Goal: Task Accomplishment & Management: Manage account settings

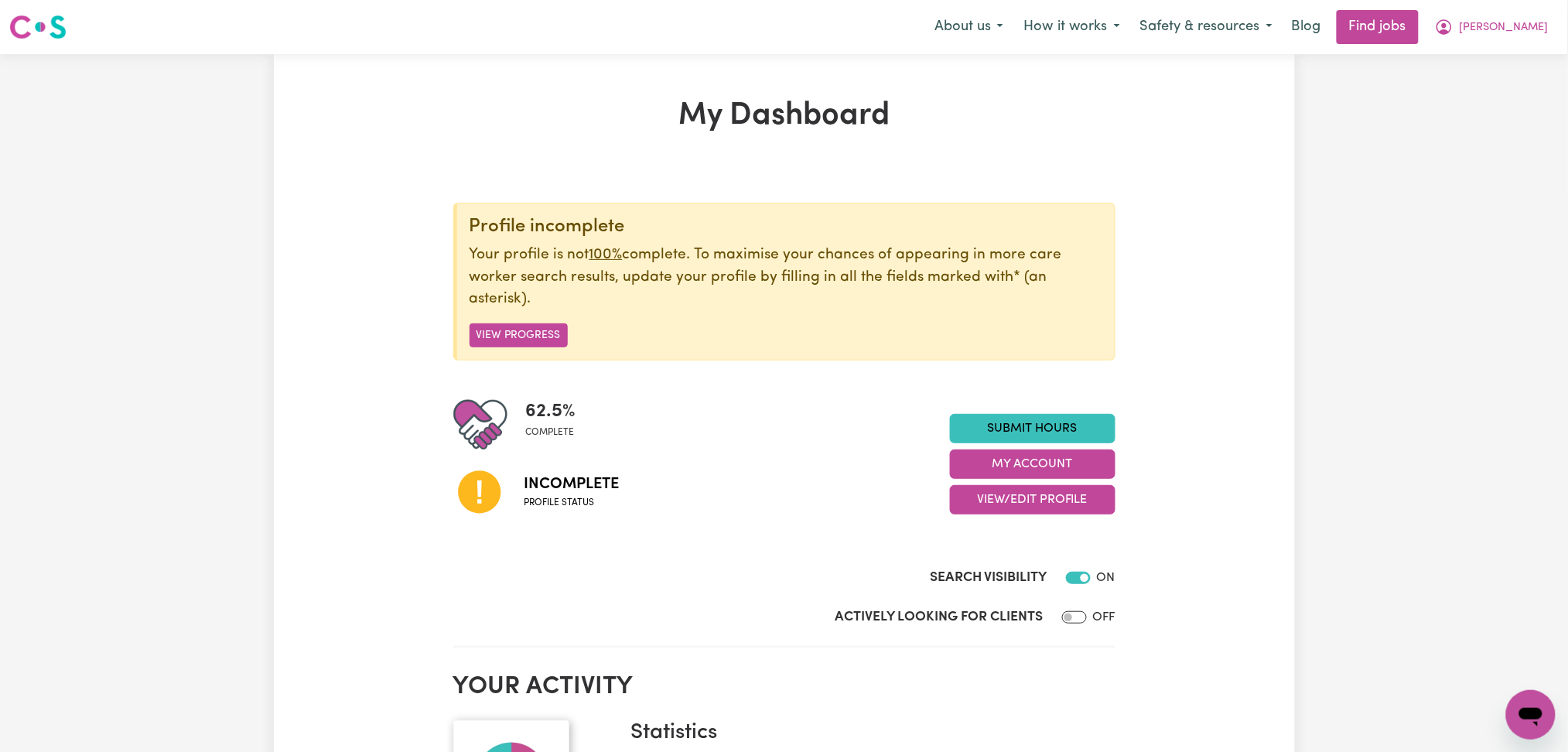
scroll to position [206, 0]
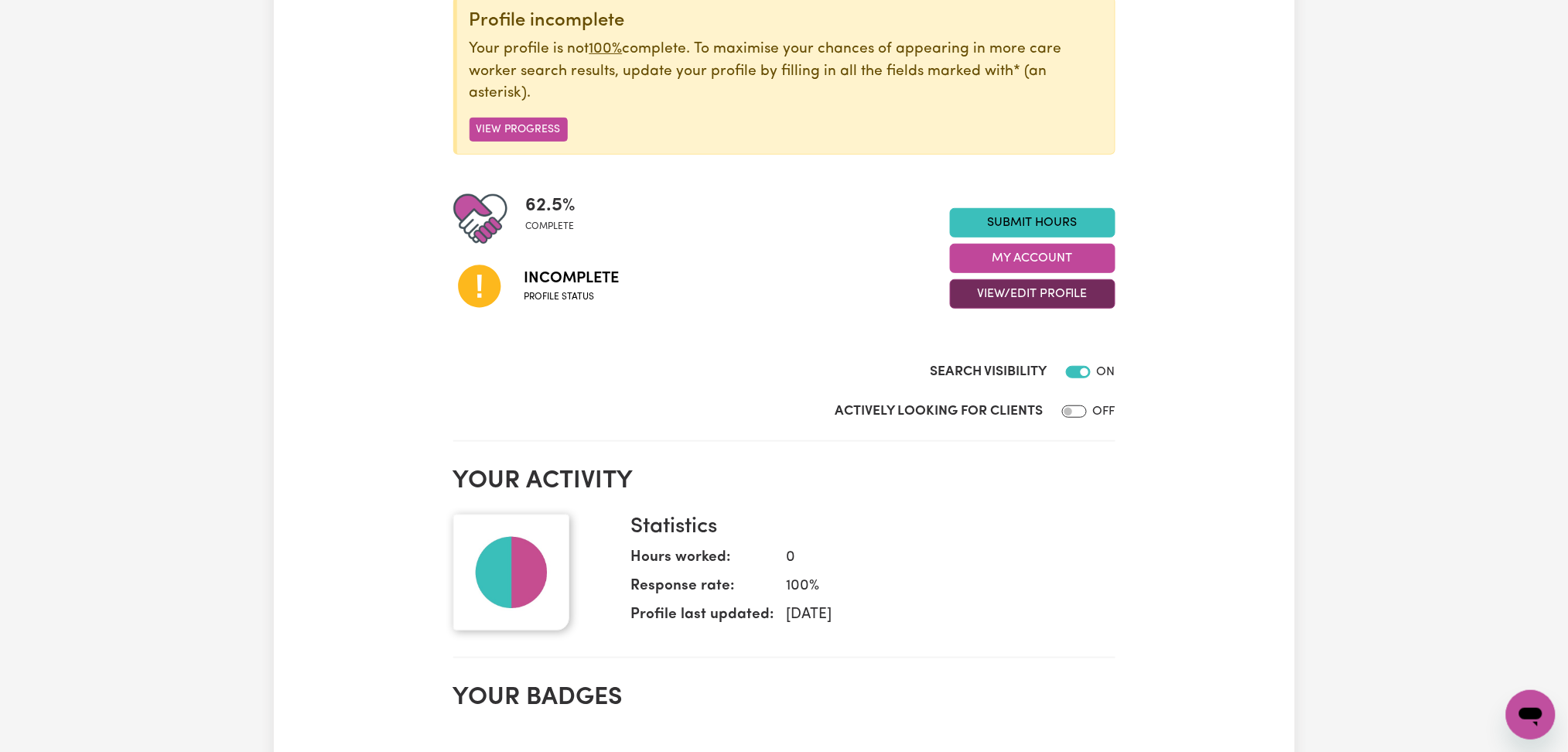
click at [1008, 302] on button "View/Edit Profile" at bounding box center [1032, 294] width 165 height 29
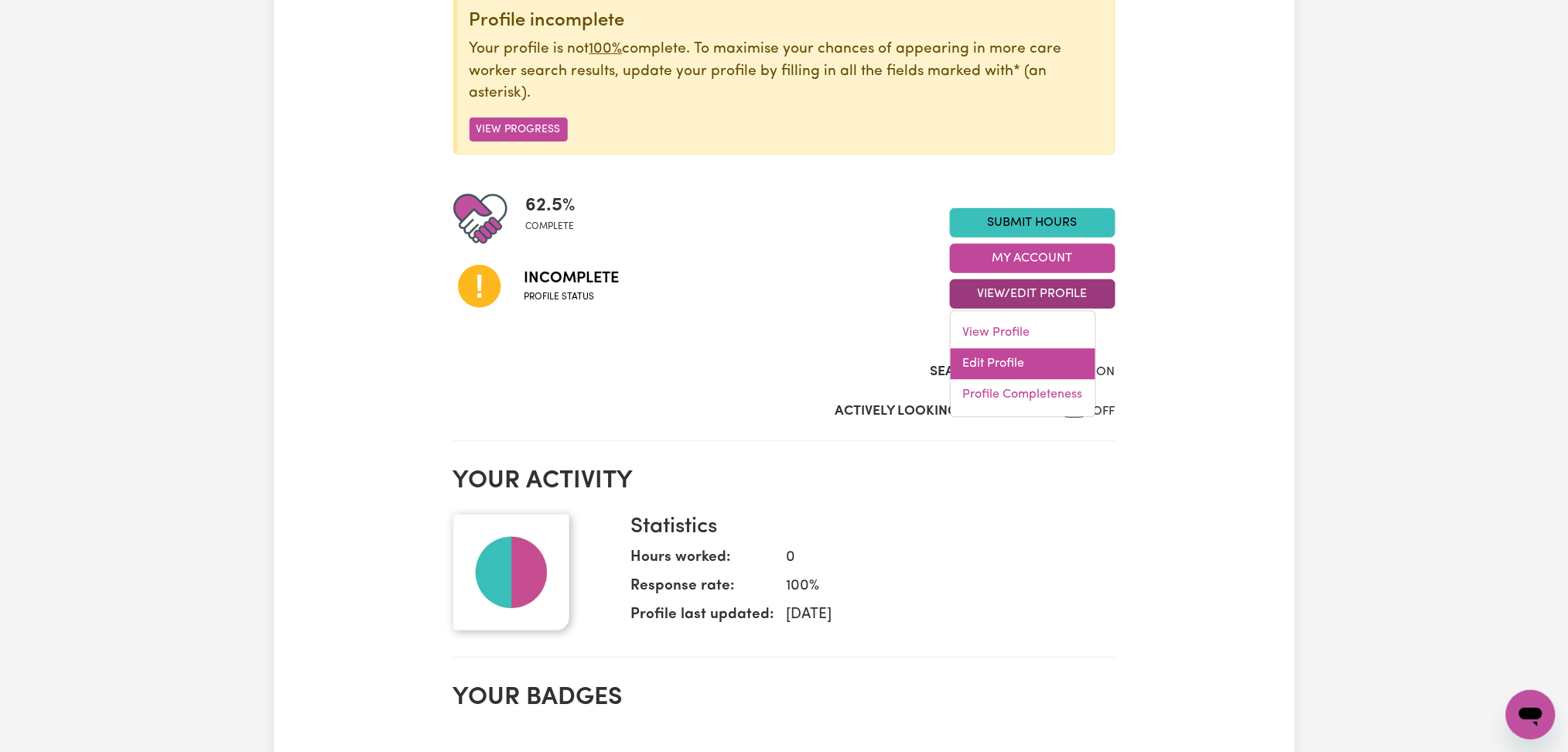
click at [991, 363] on link "Edit Profile" at bounding box center [1023, 364] width 144 height 31
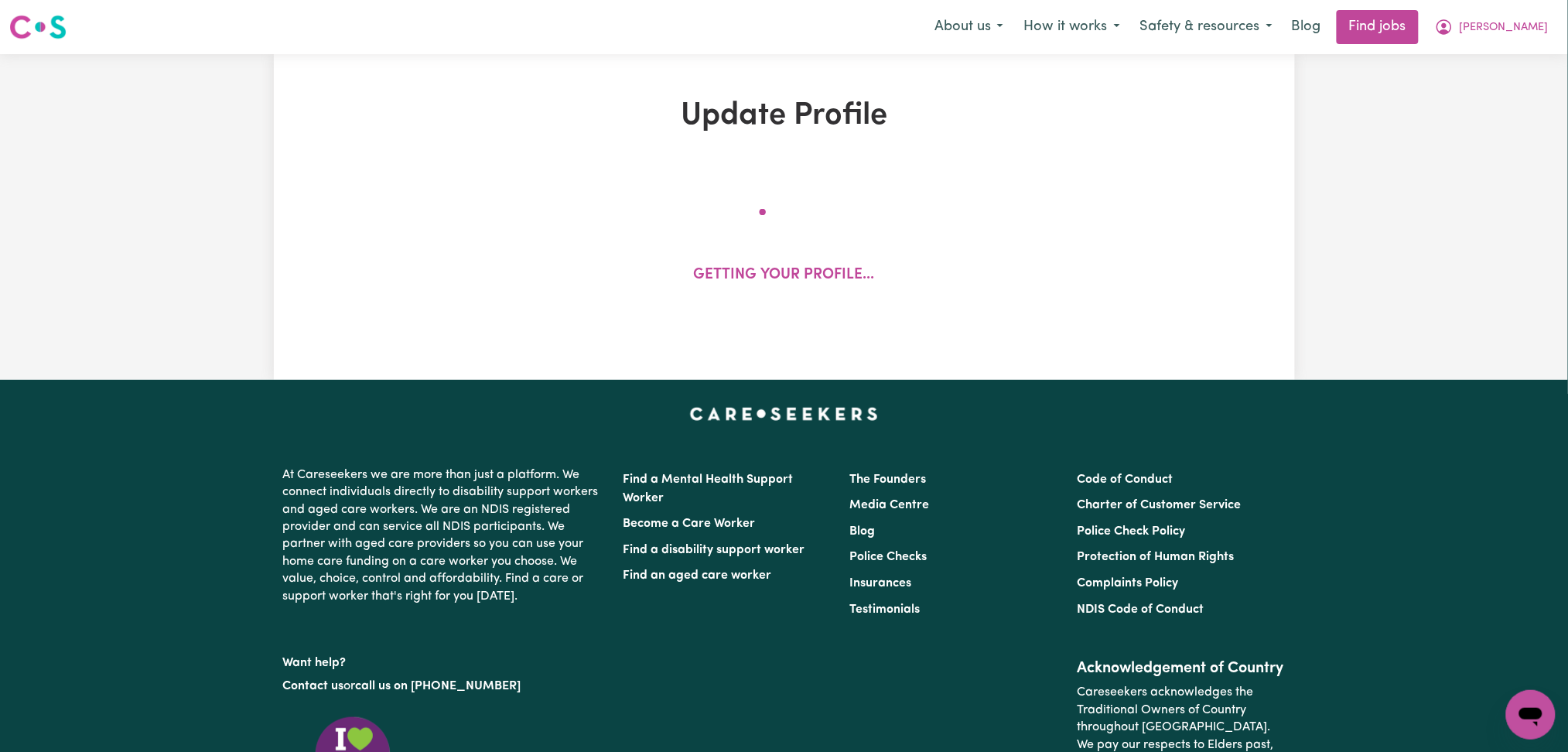
select select "[DEMOGRAPHIC_DATA]"
select select "[DEMOGRAPHIC_DATA] Citizen"
select select "Studying a healthcare related degree or qualification"
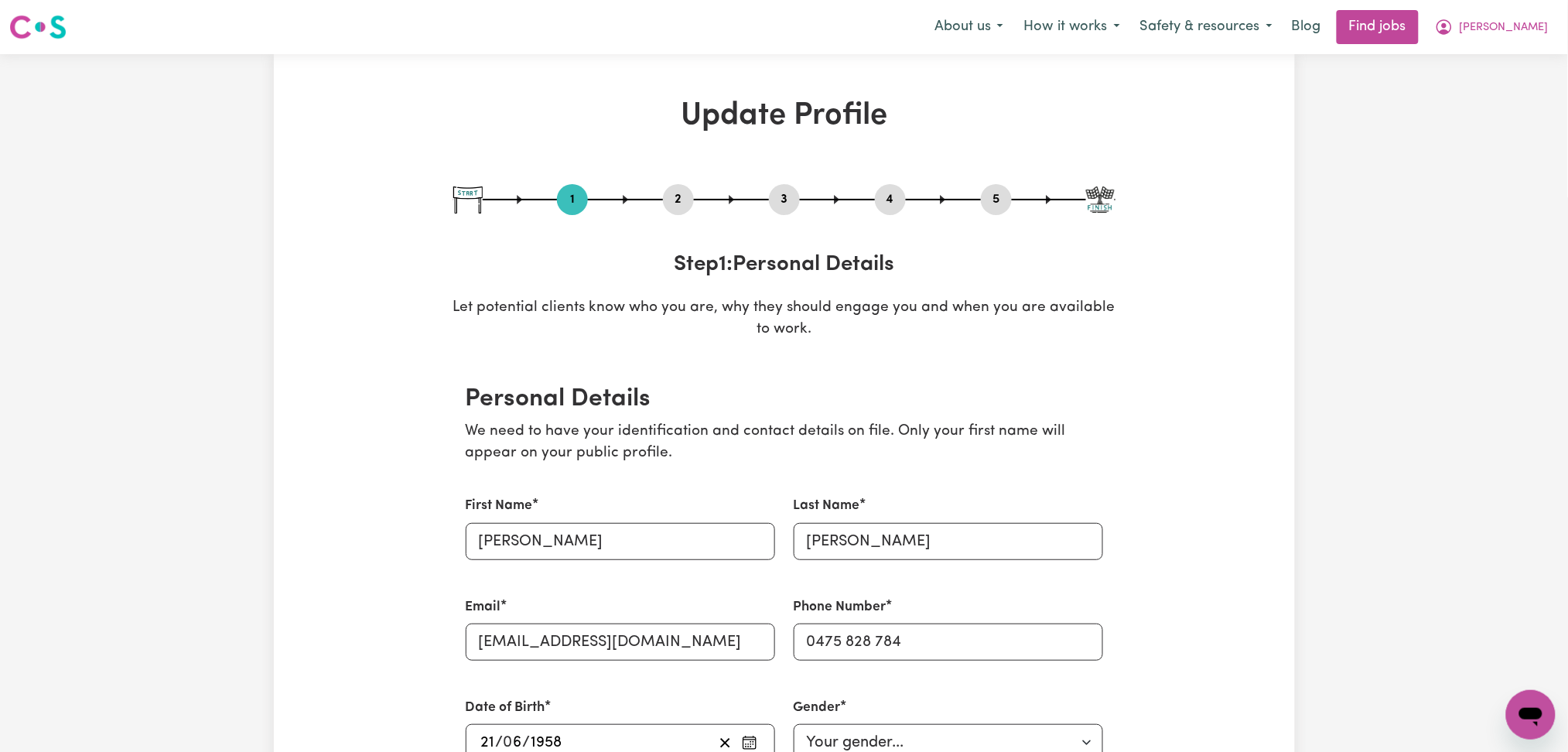
click at [678, 201] on button "2" at bounding box center [678, 200] width 31 height 20
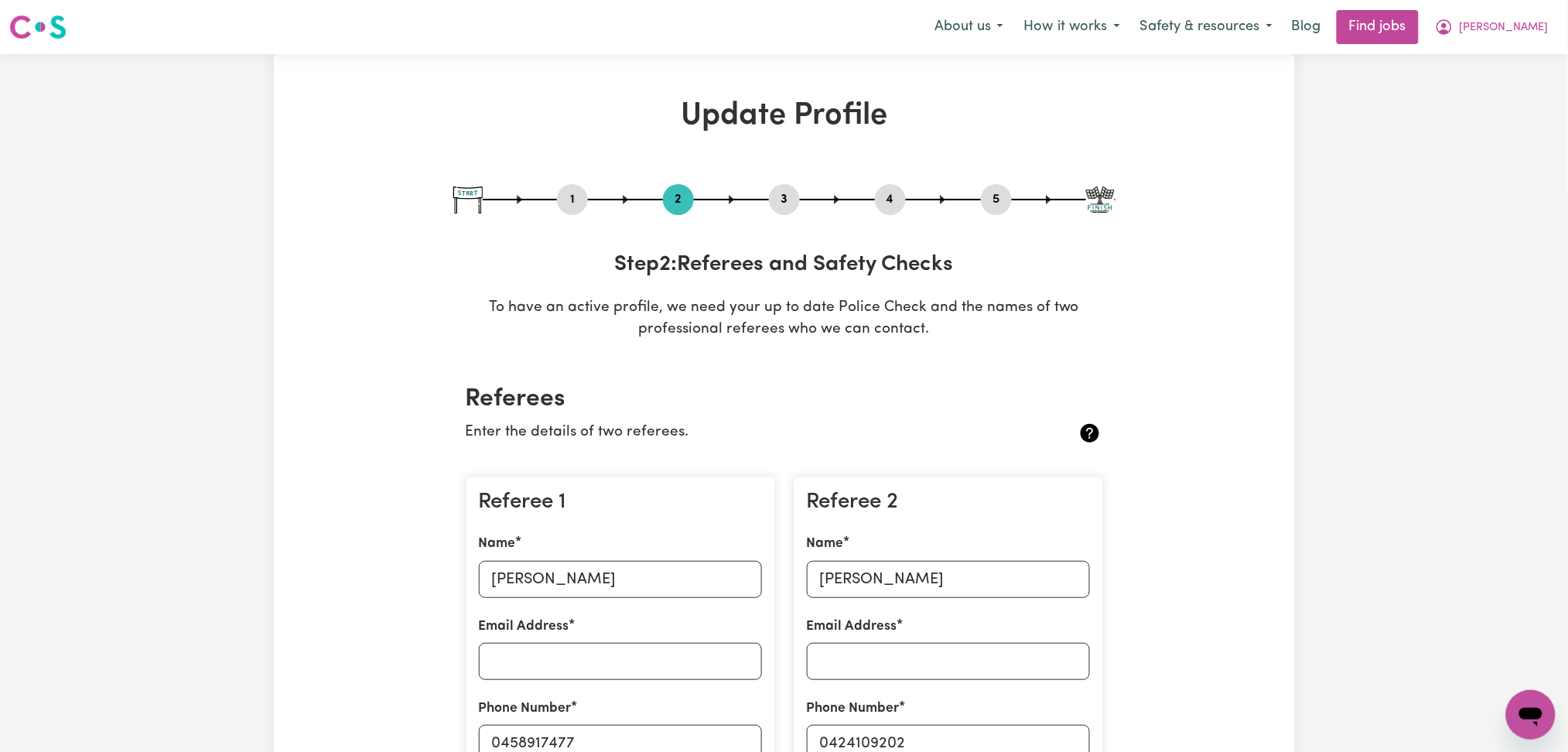
scroll to position [310, 0]
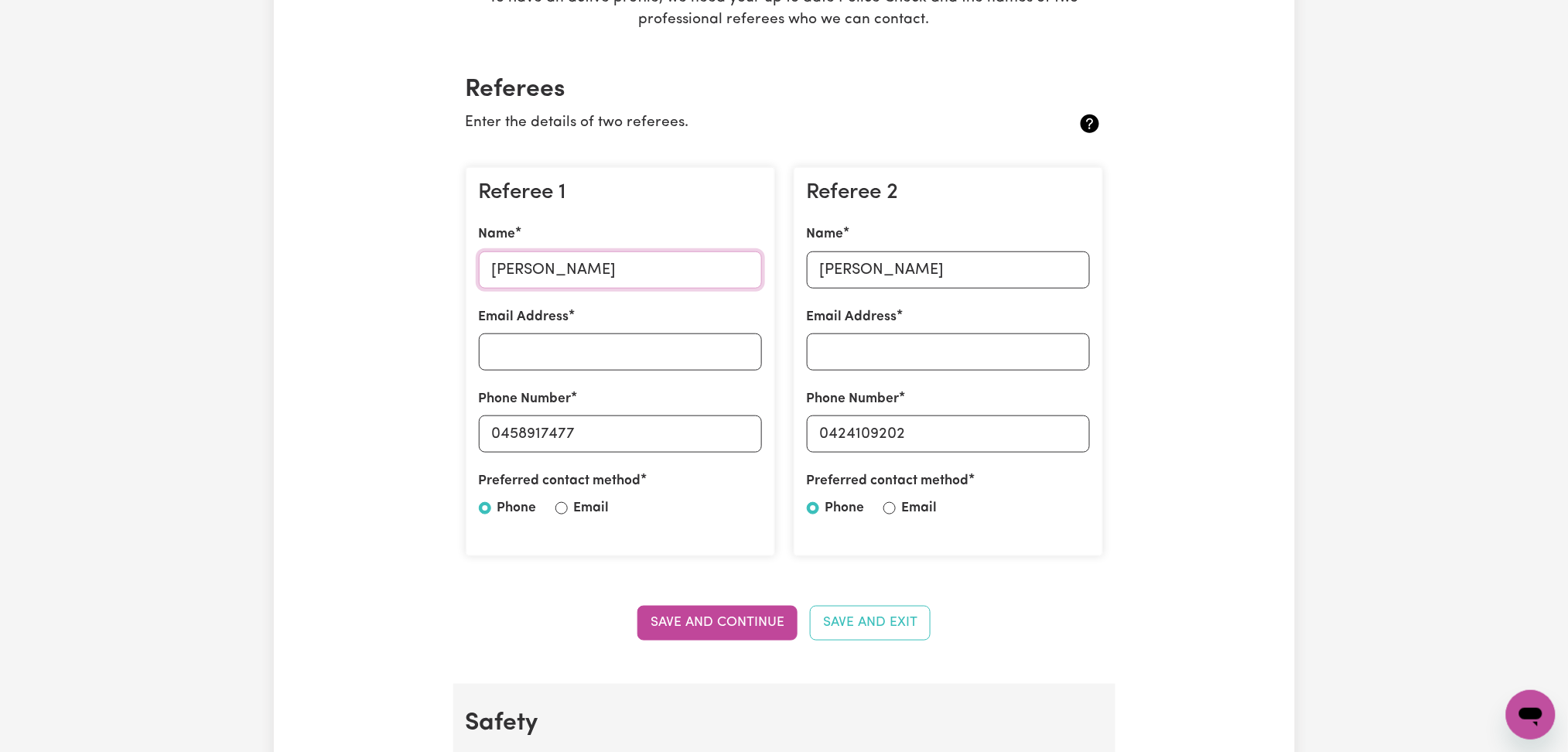
click at [570, 258] on input "[PERSON_NAME]" at bounding box center [620, 270] width 283 height 37
drag, startPoint x: 500, startPoint y: 433, endPoint x: 695, endPoint y: 441, distance: 195.2
click at [695, 441] on input "0458917477" at bounding box center [620, 434] width 283 height 37
click at [964, 270] on input "[PERSON_NAME]" at bounding box center [948, 270] width 283 height 37
drag, startPoint x: 830, startPoint y: 422, endPoint x: 996, endPoint y: 422, distance: 166.0
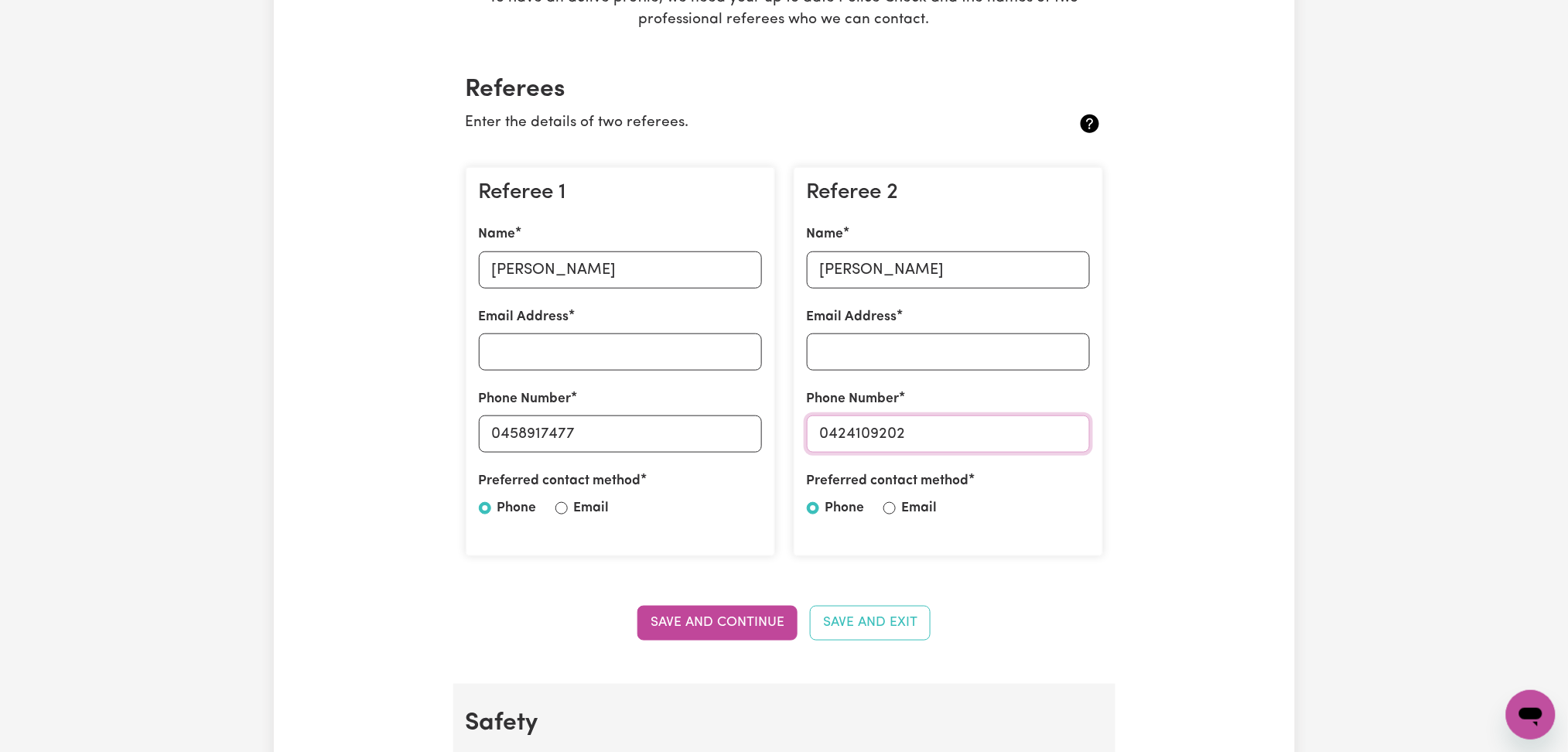
click at [996, 422] on input "0424109202" at bounding box center [948, 434] width 283 height 37
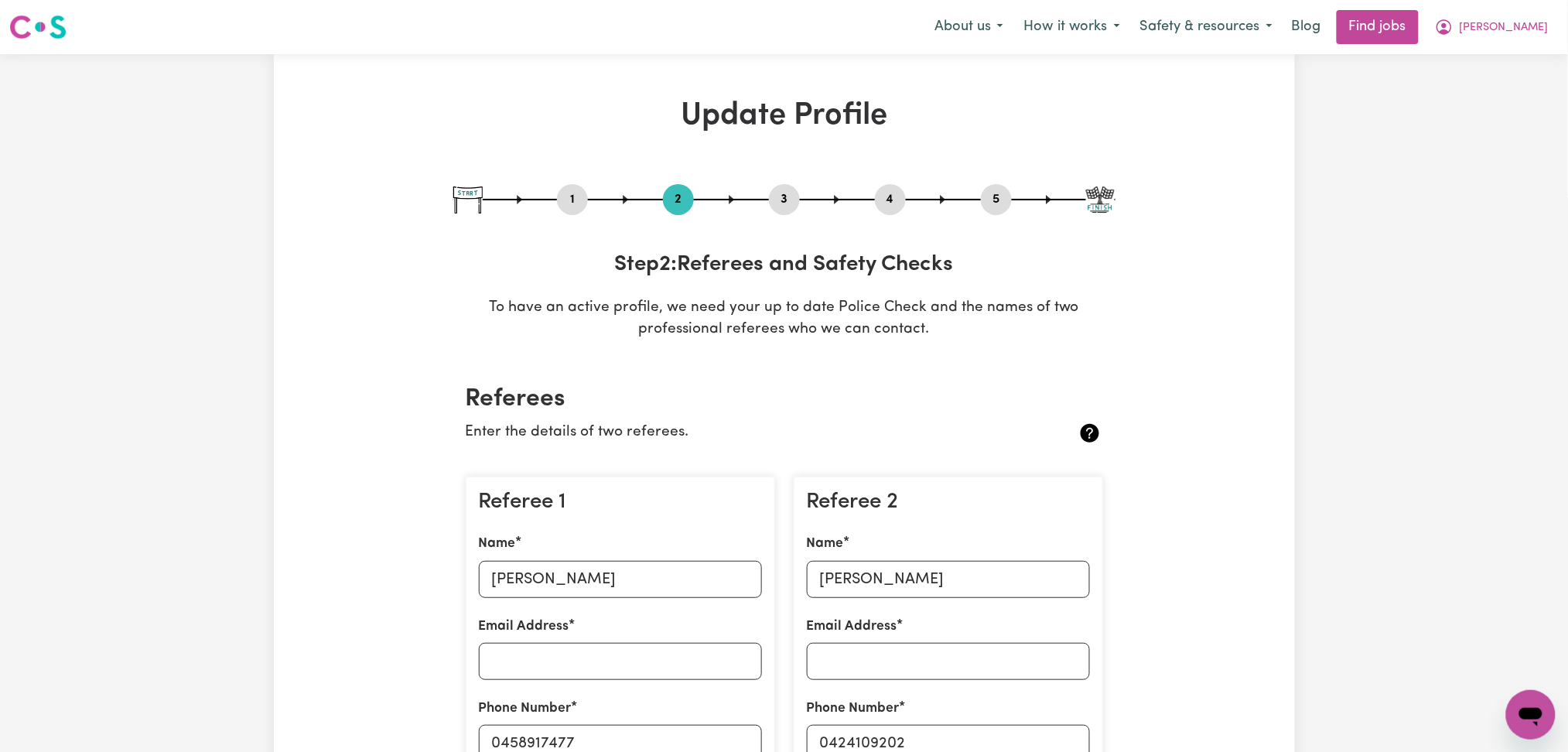
drag, startPoint x: 992, startPoint y: 204, endPoint x: 822, endPoint y: 322, distance: 206.9
click at [992, 204] on button "5" at bounding box center [996, 200] width 31 height 20
select select "I am providing services privately on my own"
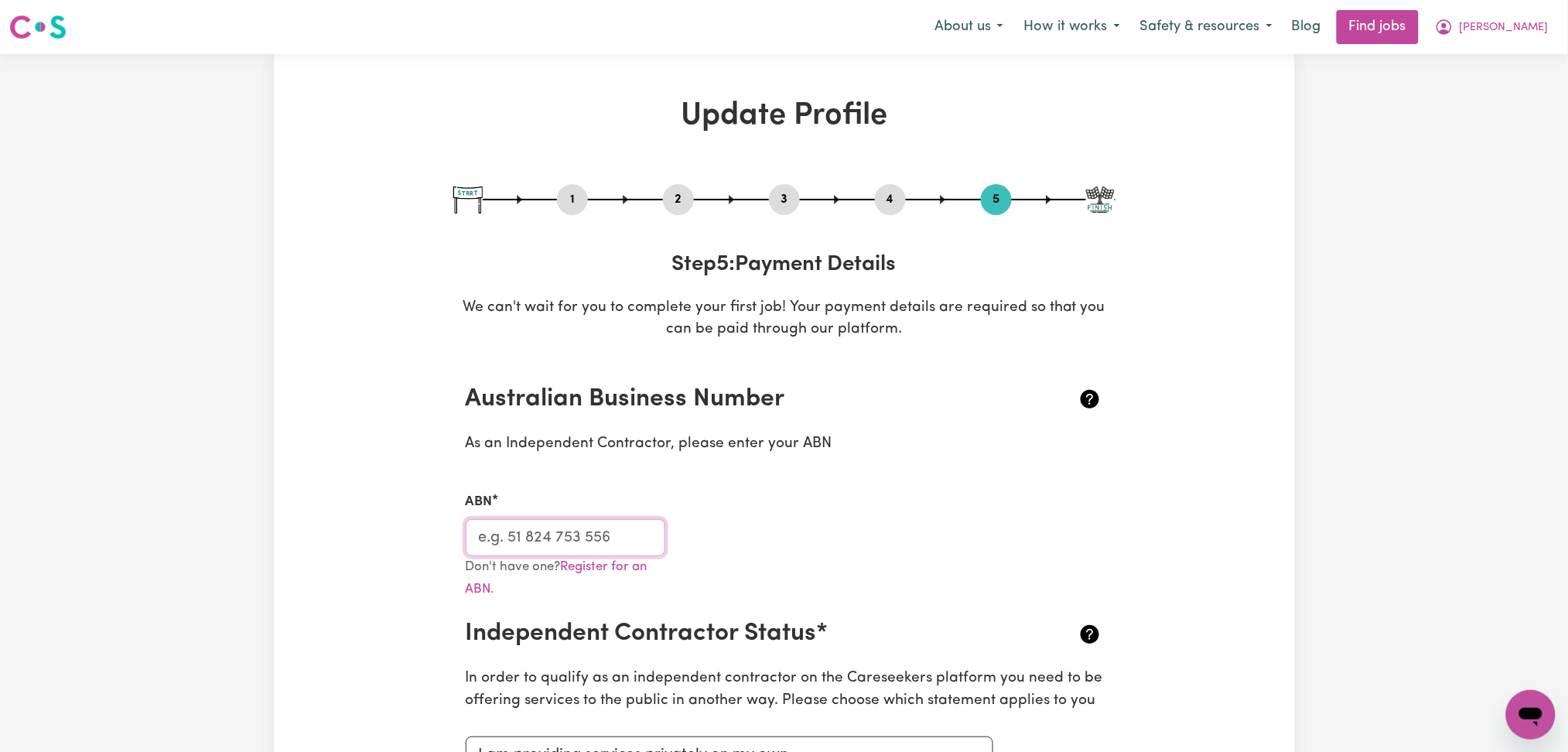
click at [576, 542] on input "ABN" at bounding box center [565, 538] width 201 height 37
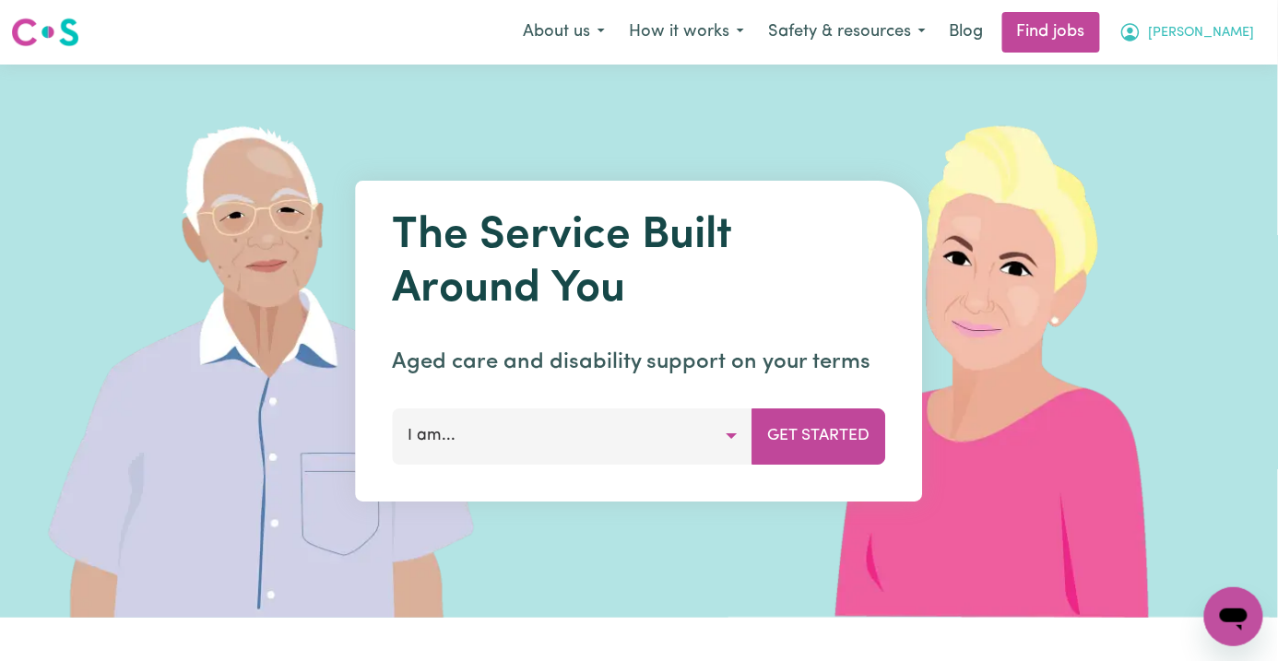
click at [1232, 39] on span "[PERSON_NAME]" at bounding box center [1202, 33] width 106 height 20
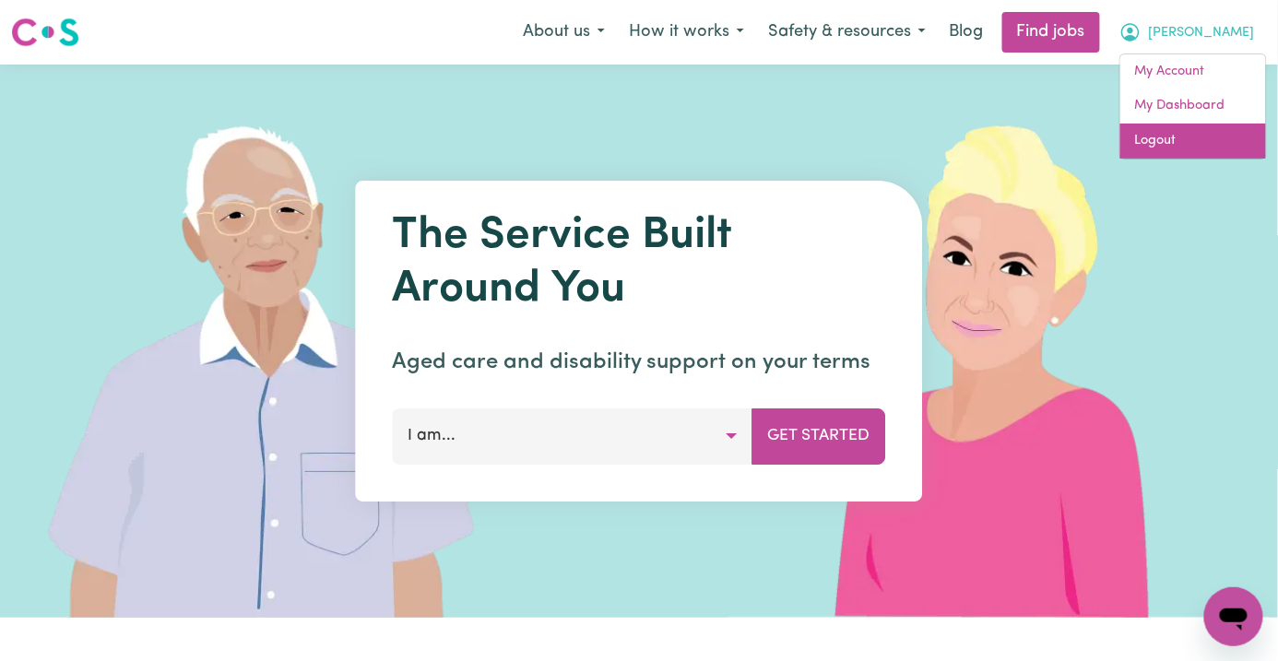
click at [1187, 136] on link "Logout" at bounding box center [1193, 141] width 146 height 35
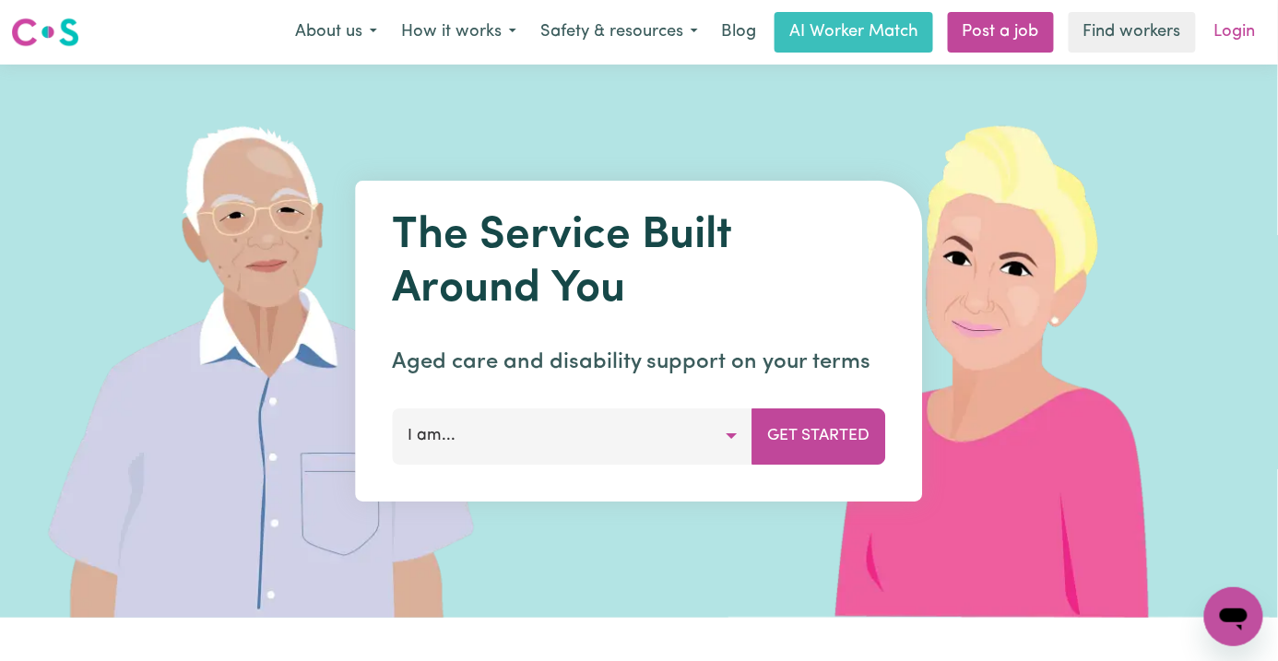
click at [1258, 36] on link "Login" at bounding box center [1235, 32] width 64 height 41
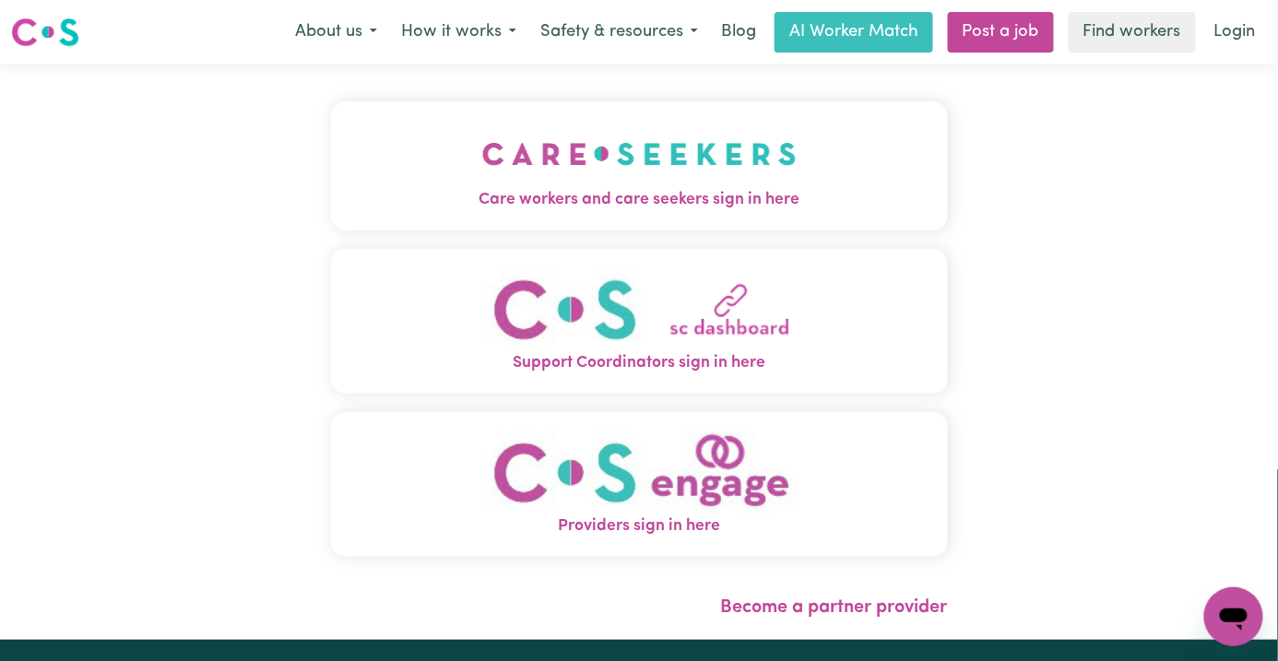
click at [591, 145] on img "Care workers and care seekers sign in here" at bounding box center [639, 154] width 314 height 68
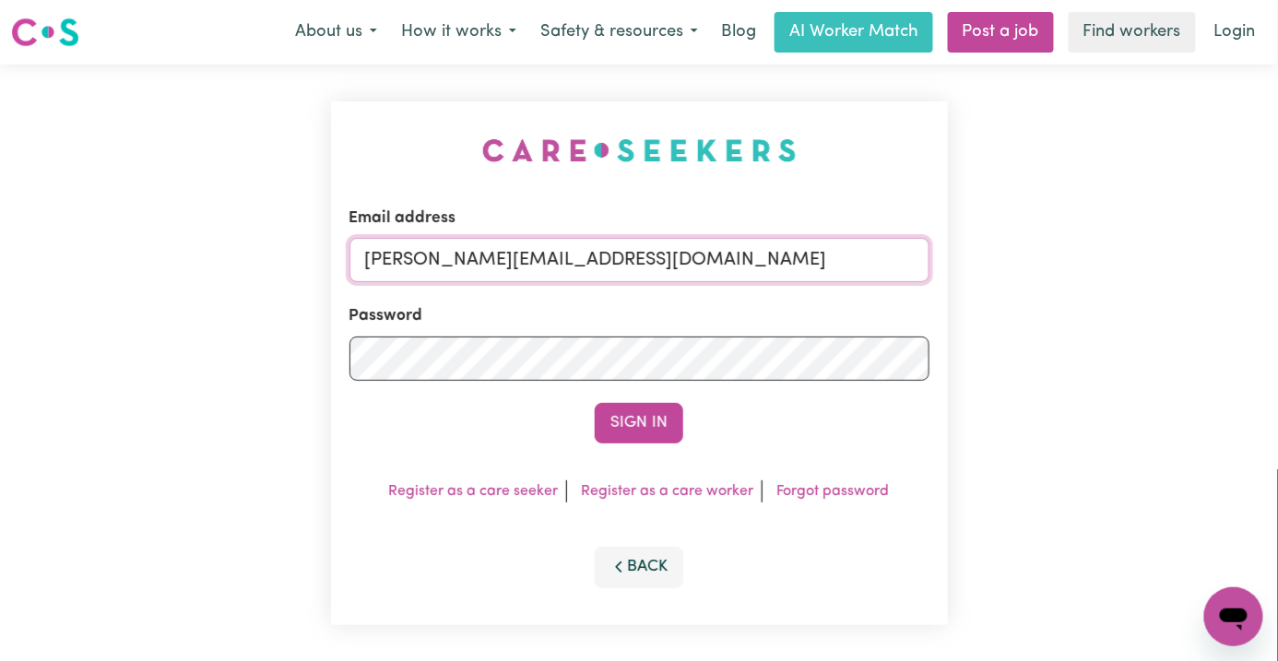
click at [525, 254] on input "toni@careseekers.com.au" at bounding box center [639, 260] width 580 height 44
drag, startPoint x: 460, startPoint y: 248, endPoint x: 779, endPoint y: 245, distance: 319.0
click at [778, 245] on input "Superuser~jakedworkin@hotmail.com" at bounding box center [639, 260] width 580 height 44
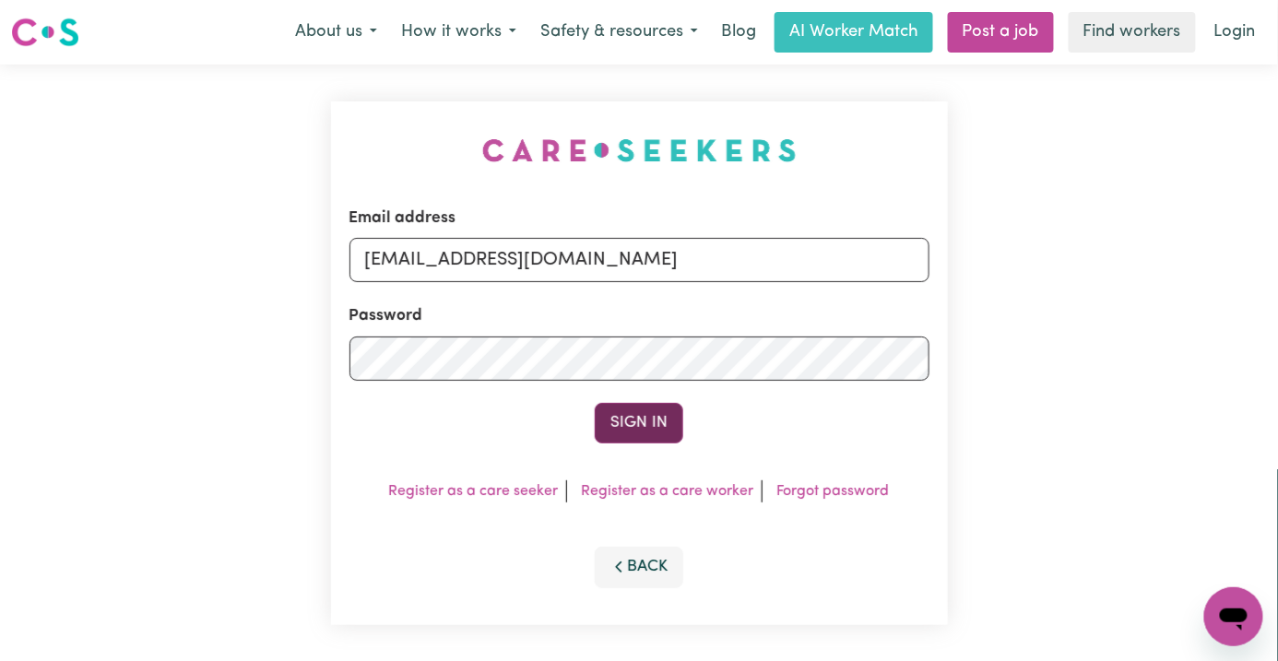
type input "Superuser~lija@taylormadesc.com.au"
click at [661, 420] on button "Sign In" at bounding box center [639, 423] width 89 height 41
